Goal: Navigation & Orientation: Understand site structure

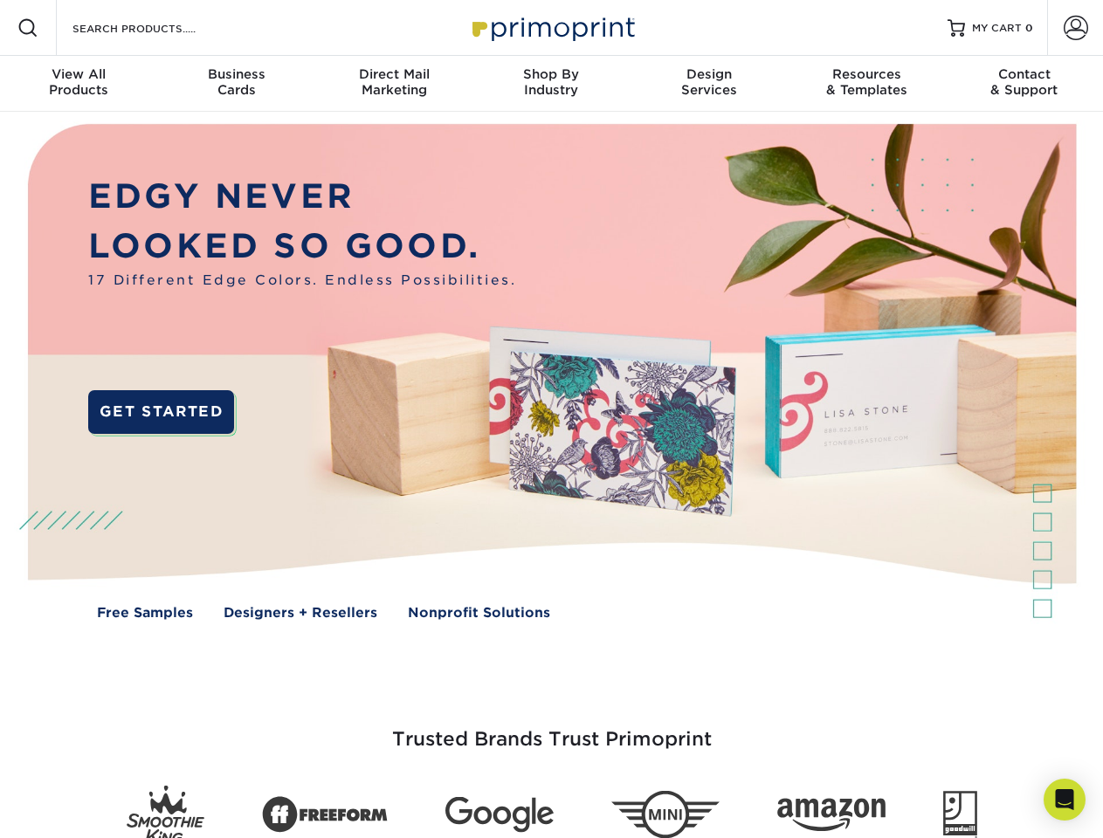
click at [551, 419] on img at bounding box center [551, 385] width 1092 height 546
click at [28, 28] on span at bounding box center [27, 27] width 21 height 21
click at [1075, 28] on span at bounding box center [1076, 28] width 24 height 24
click at [79, 84] on div "View All Products" at bounding box center [78, 81] width 157 height 31
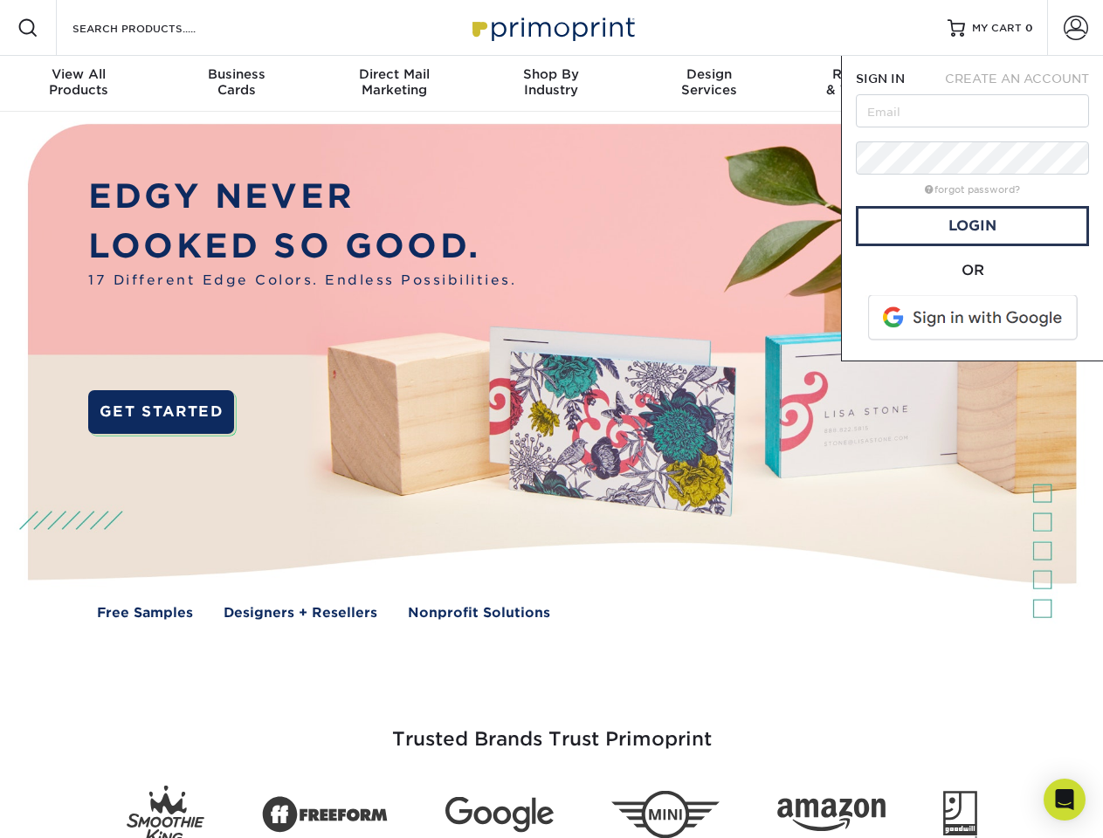
click at [236, 84] on div "Business Cards" at bounding box center [235, 81] width 157 height 31
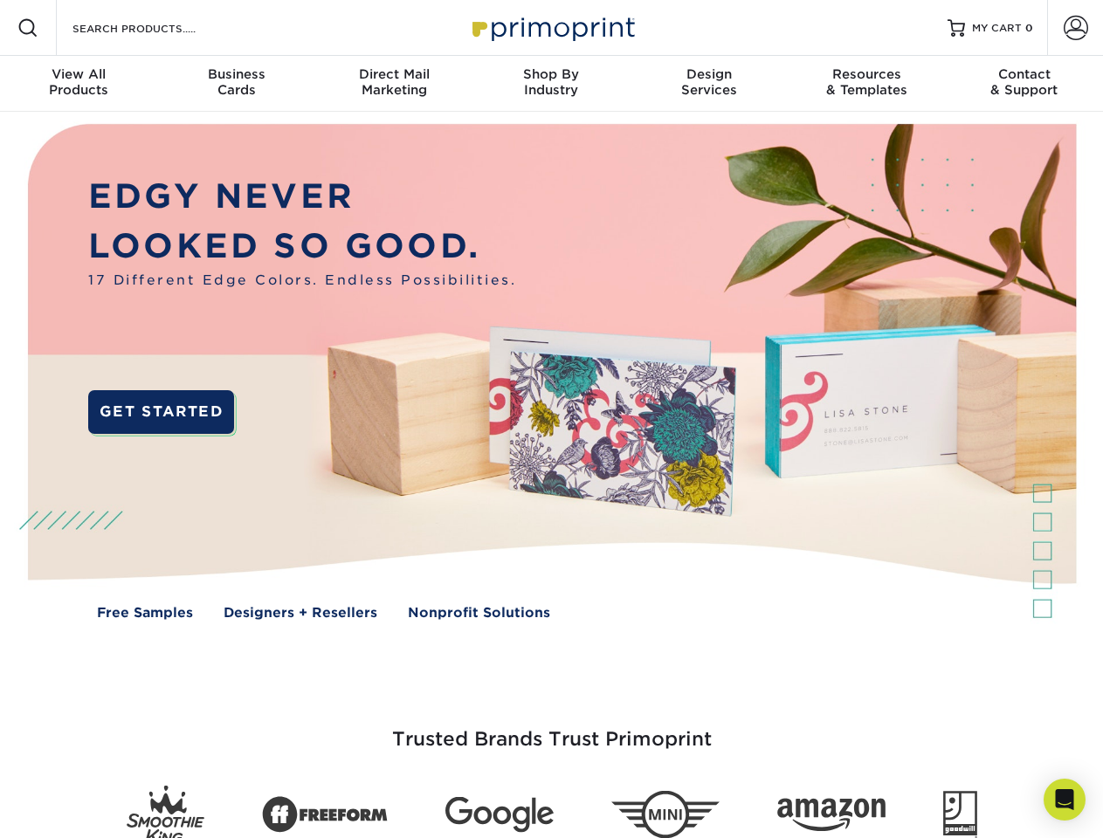
click at [394, 84] on div "Direct Mail Marketing" at bounding box center [393, 81] width 157 height 31
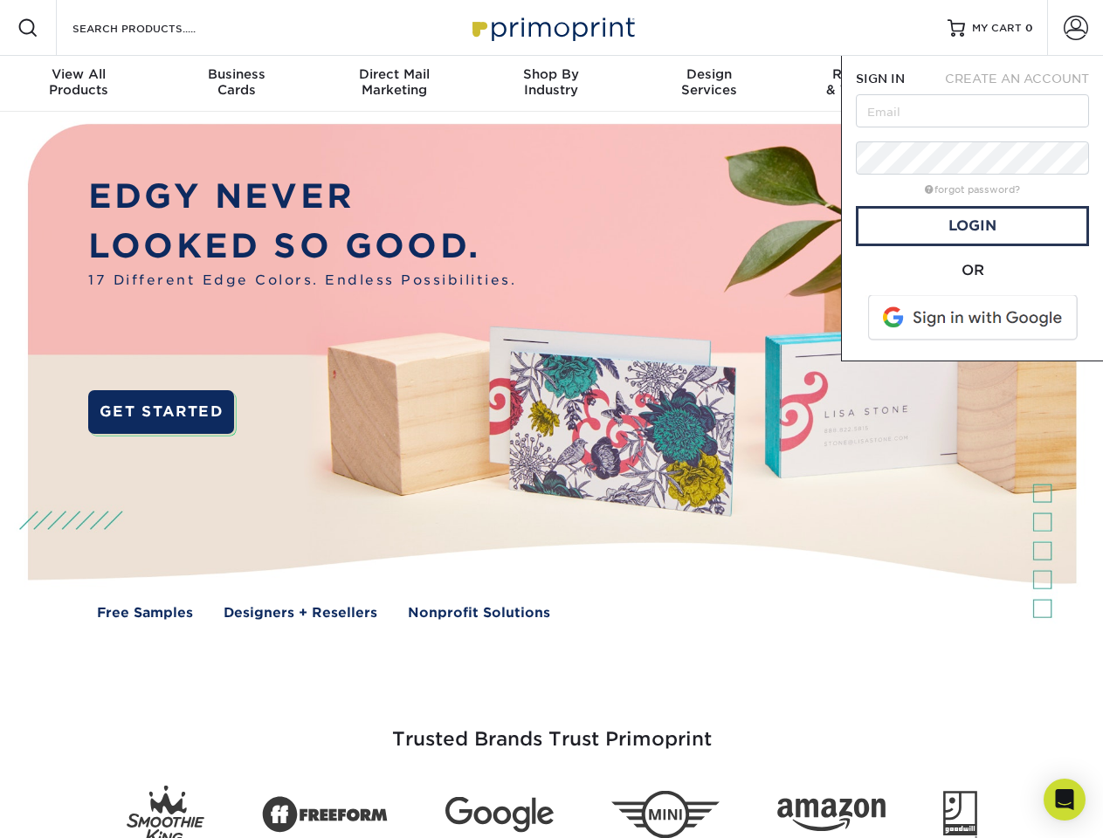
click at [551, 84] on div "Shop By Industry" at bounding box center [551, 81] width 157 height 31
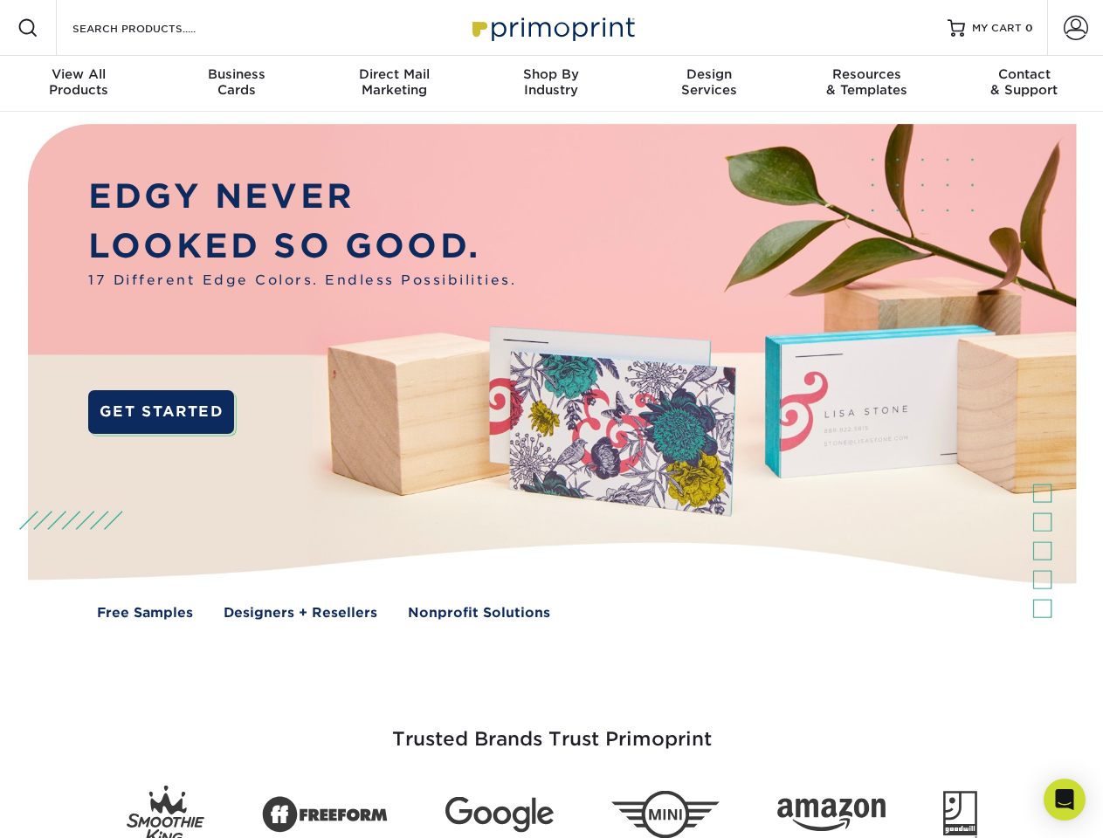
click at [709, 84] on div "Design Services" at bounding box center [709, 81] width 157 height 31
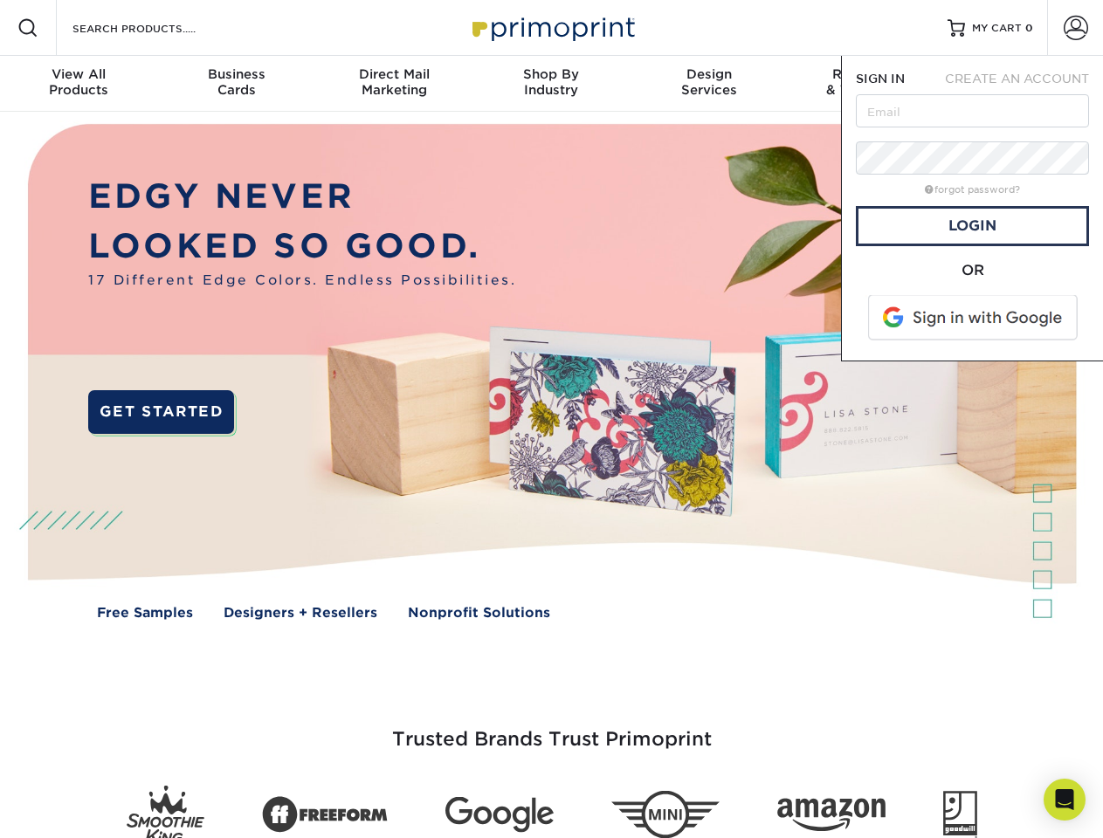
click at [866, 84] on span "SIGN IN" at bounding box center [880, 79] width 49 height 14
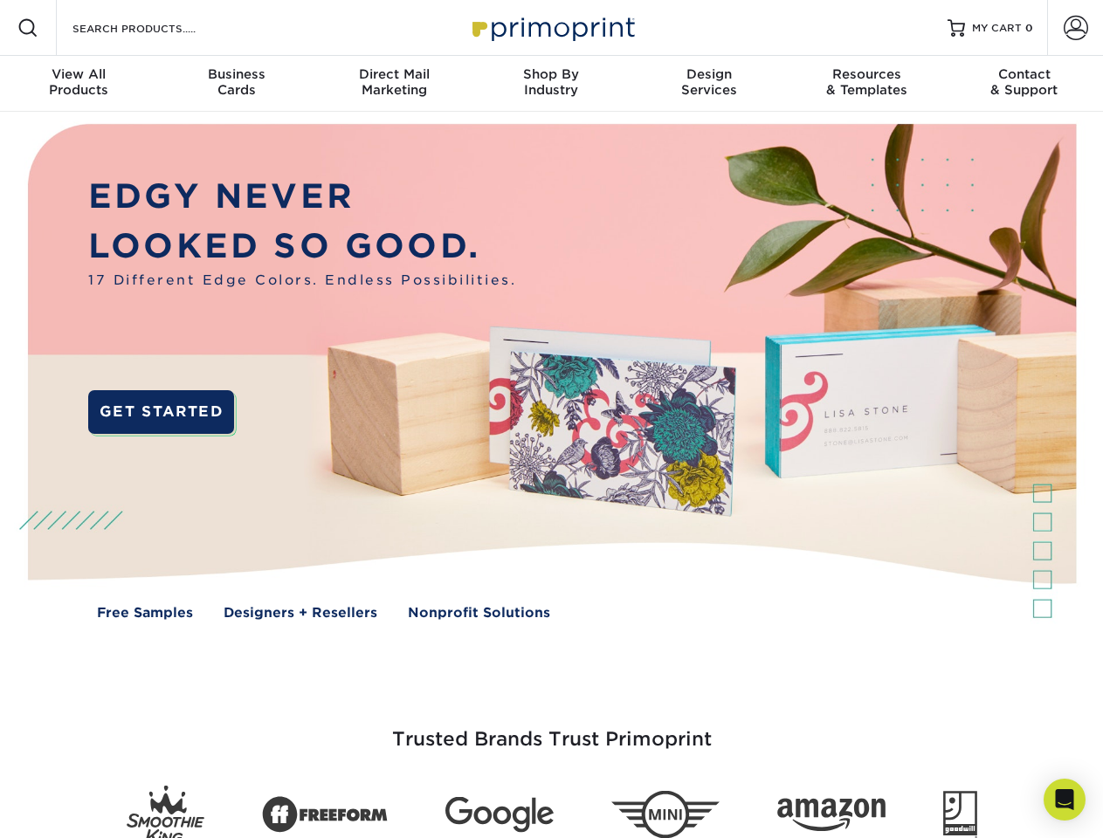
click at [1025, 84] on div "Contact & Support" at bounding box center [1024, 81] width 157 height 31
